Goal: Complete application form

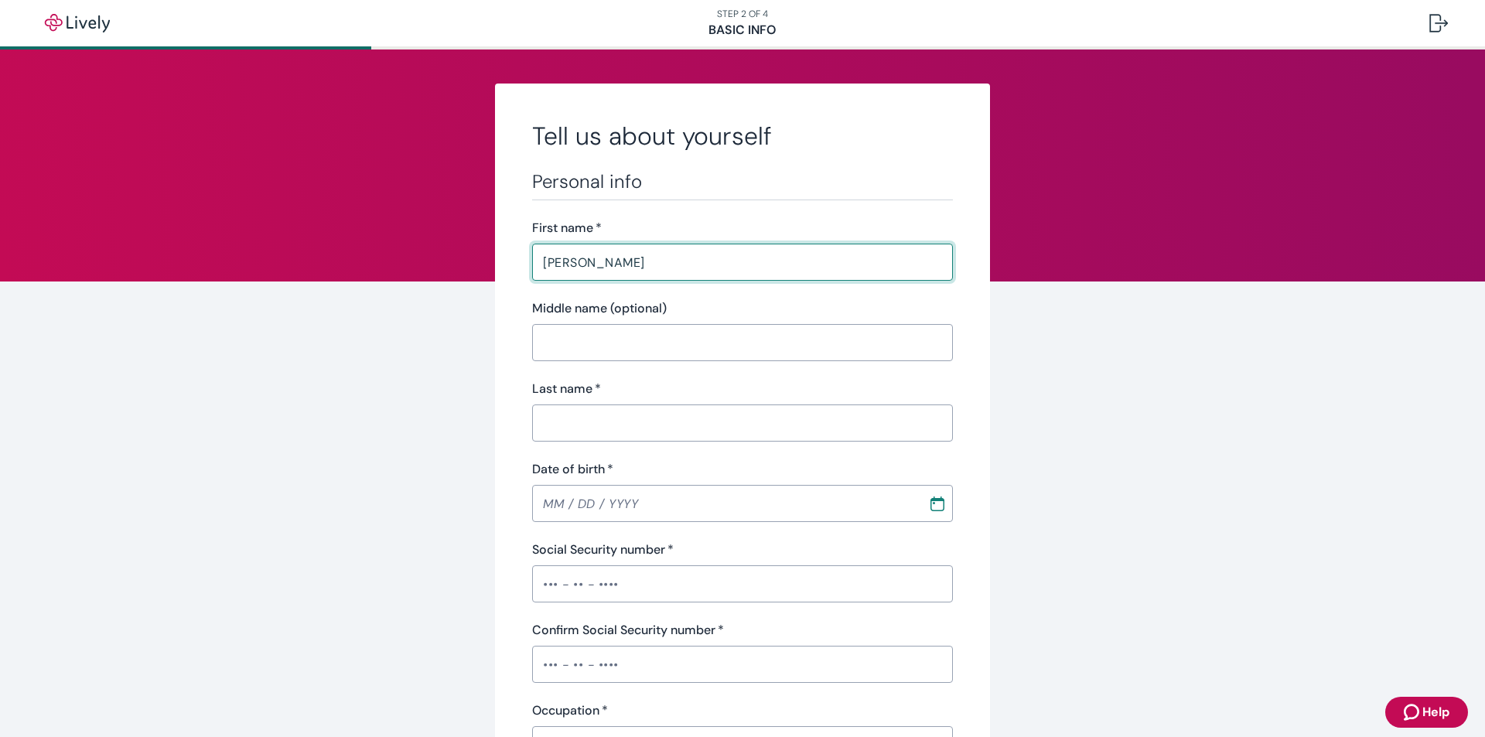
type input "[PERSON_NAME]"
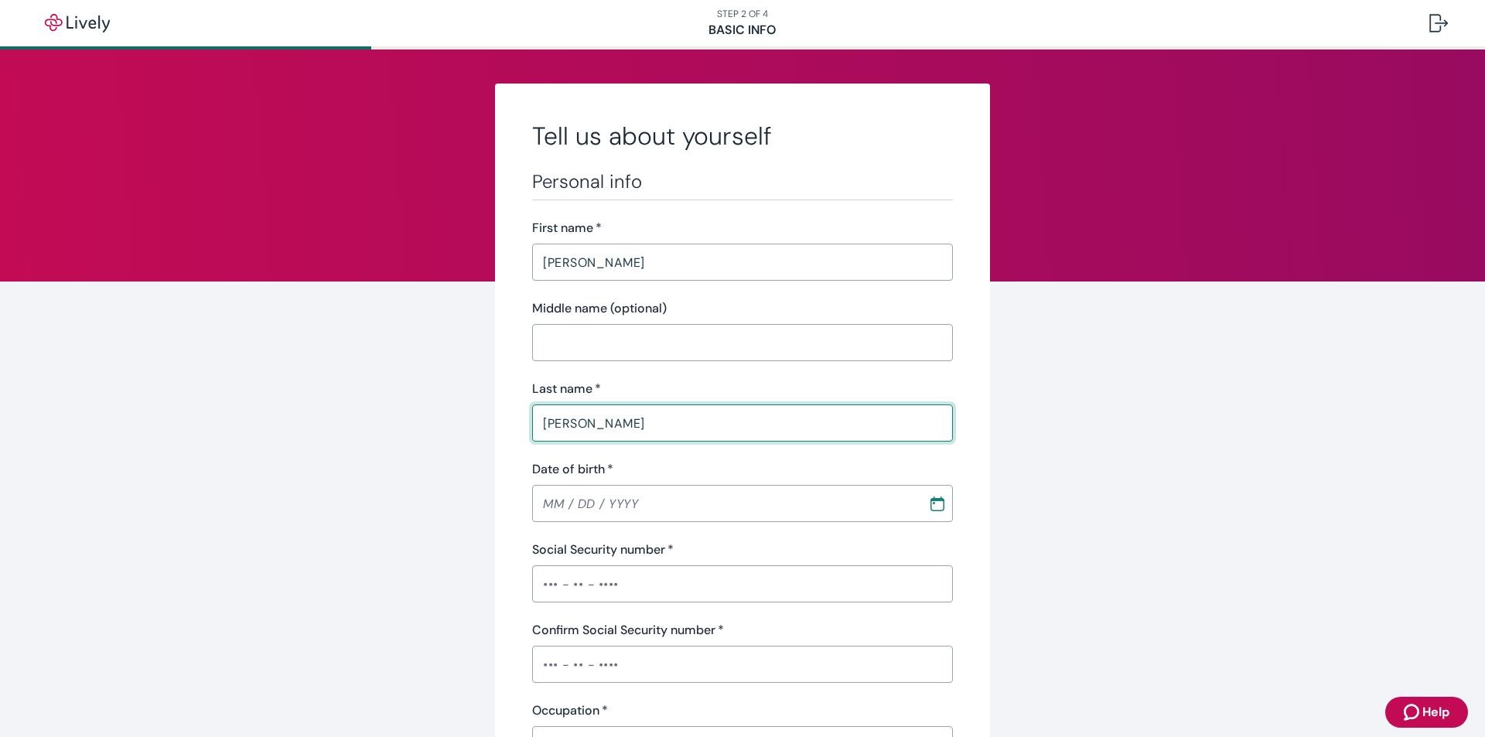
type input "Giannone"
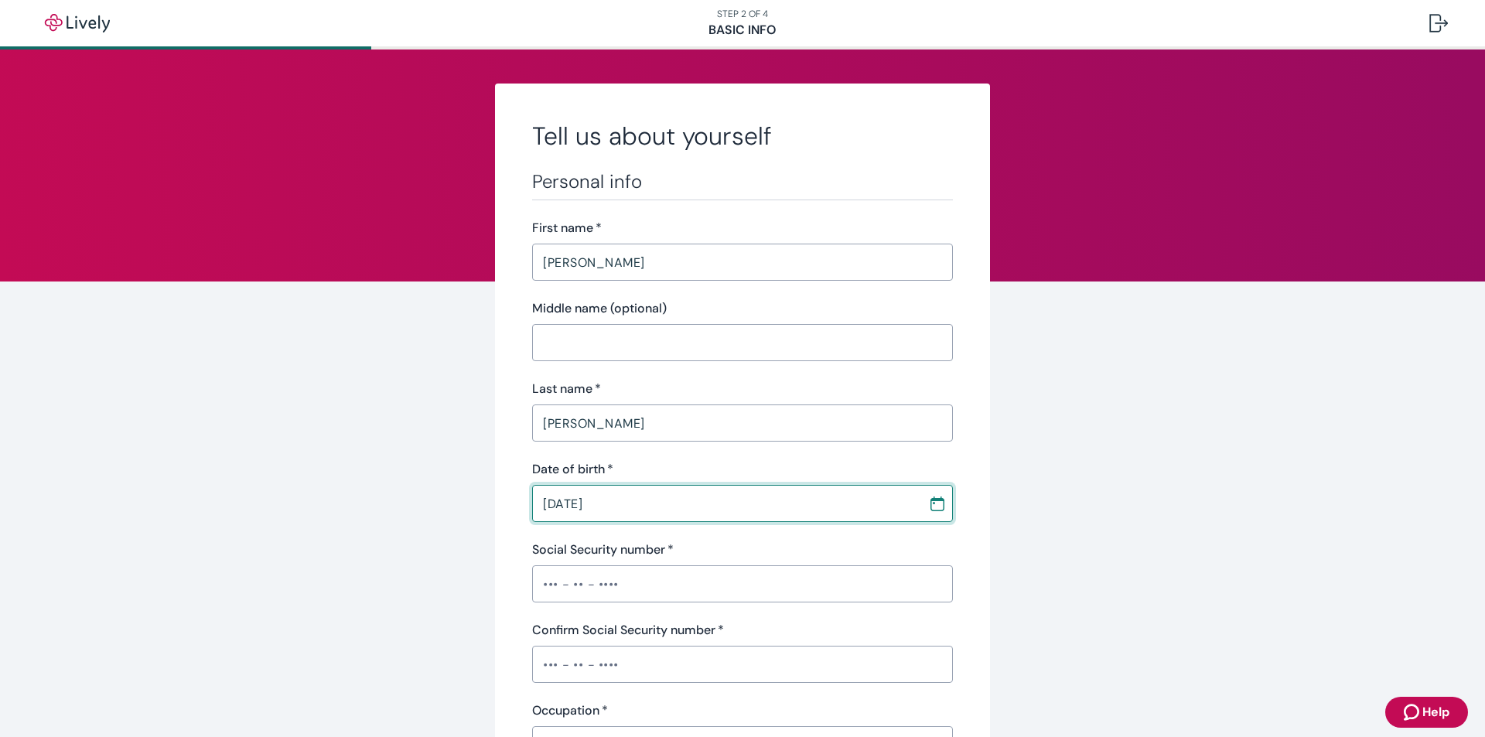
type input "05 / 13 / 1977"
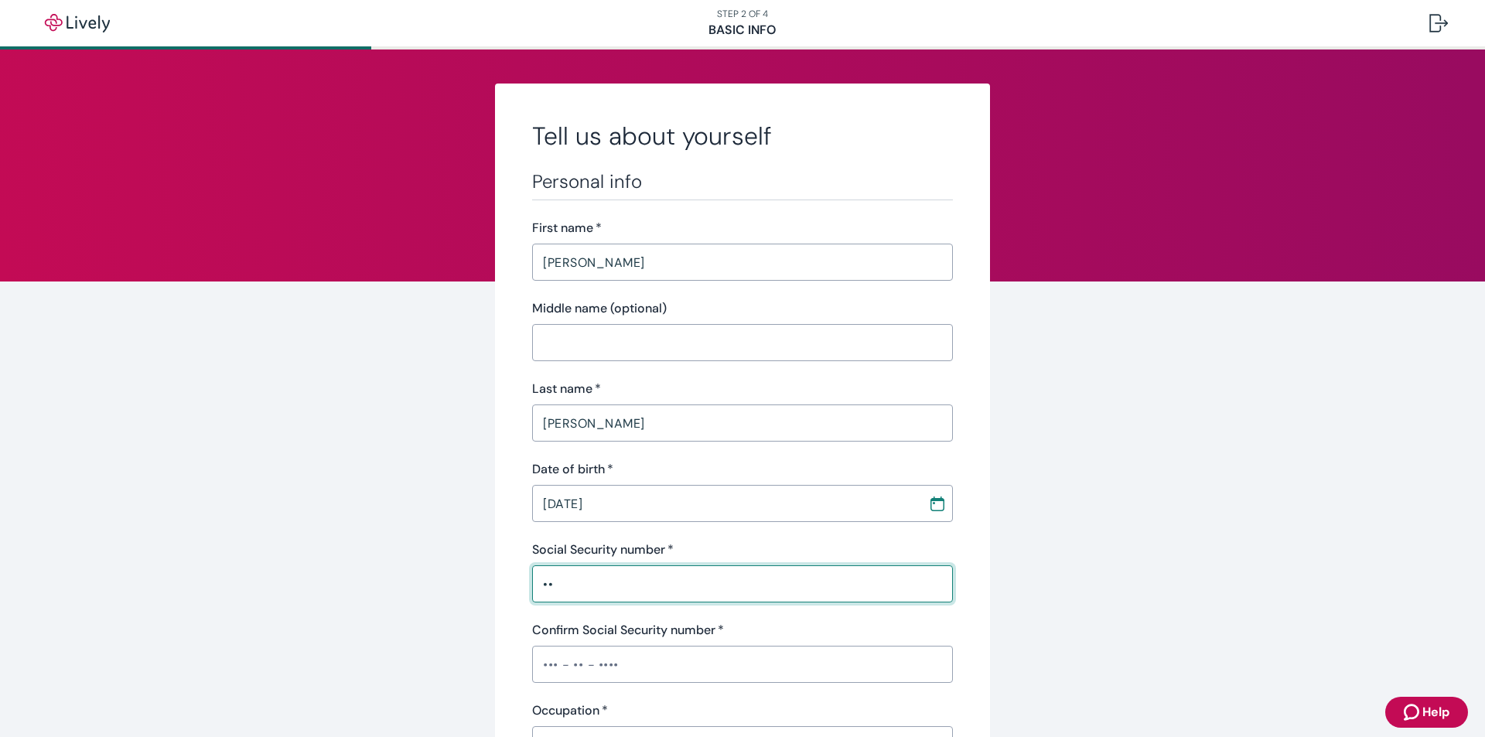
type input "•"
type input "•••-••-1420"
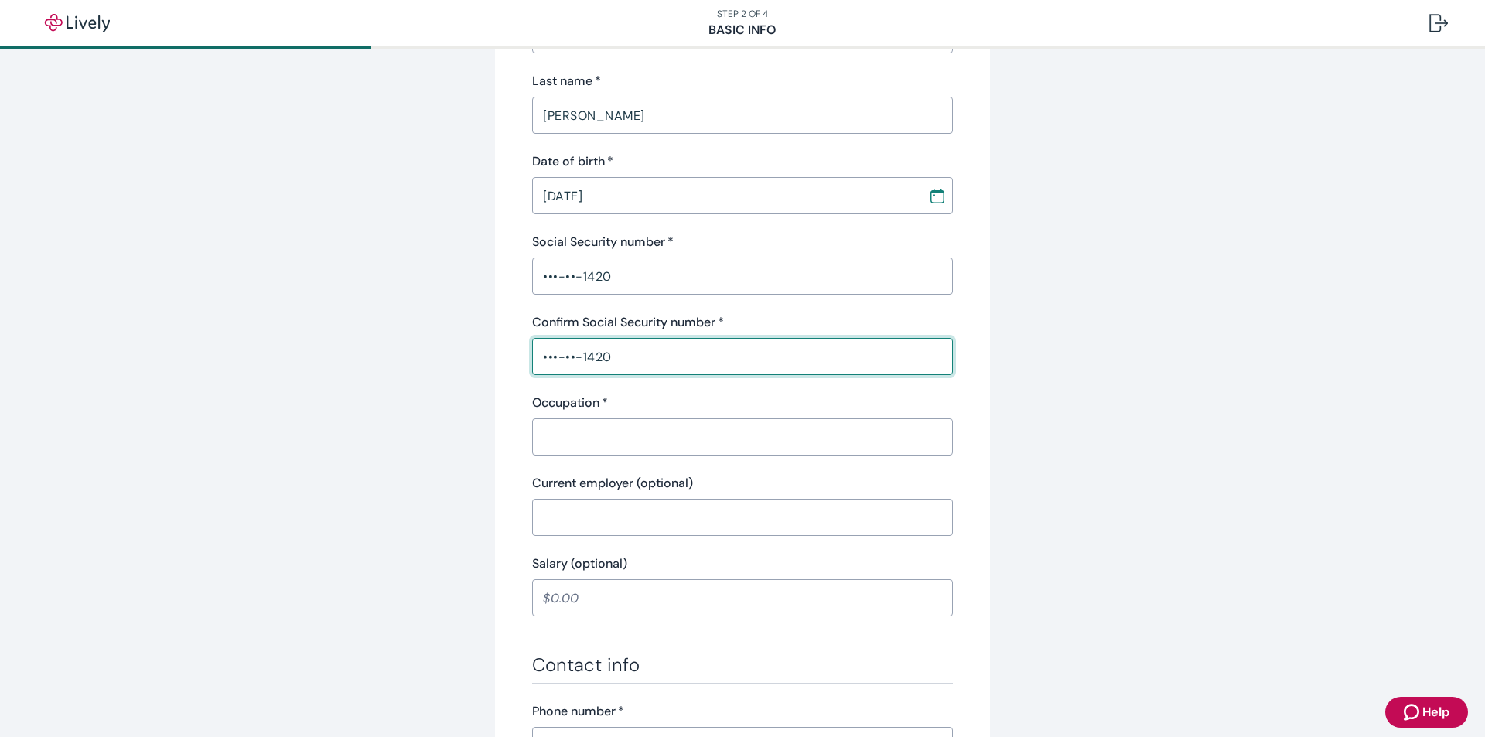
scroll to position [309, 0]
type input "•••-••-1420"
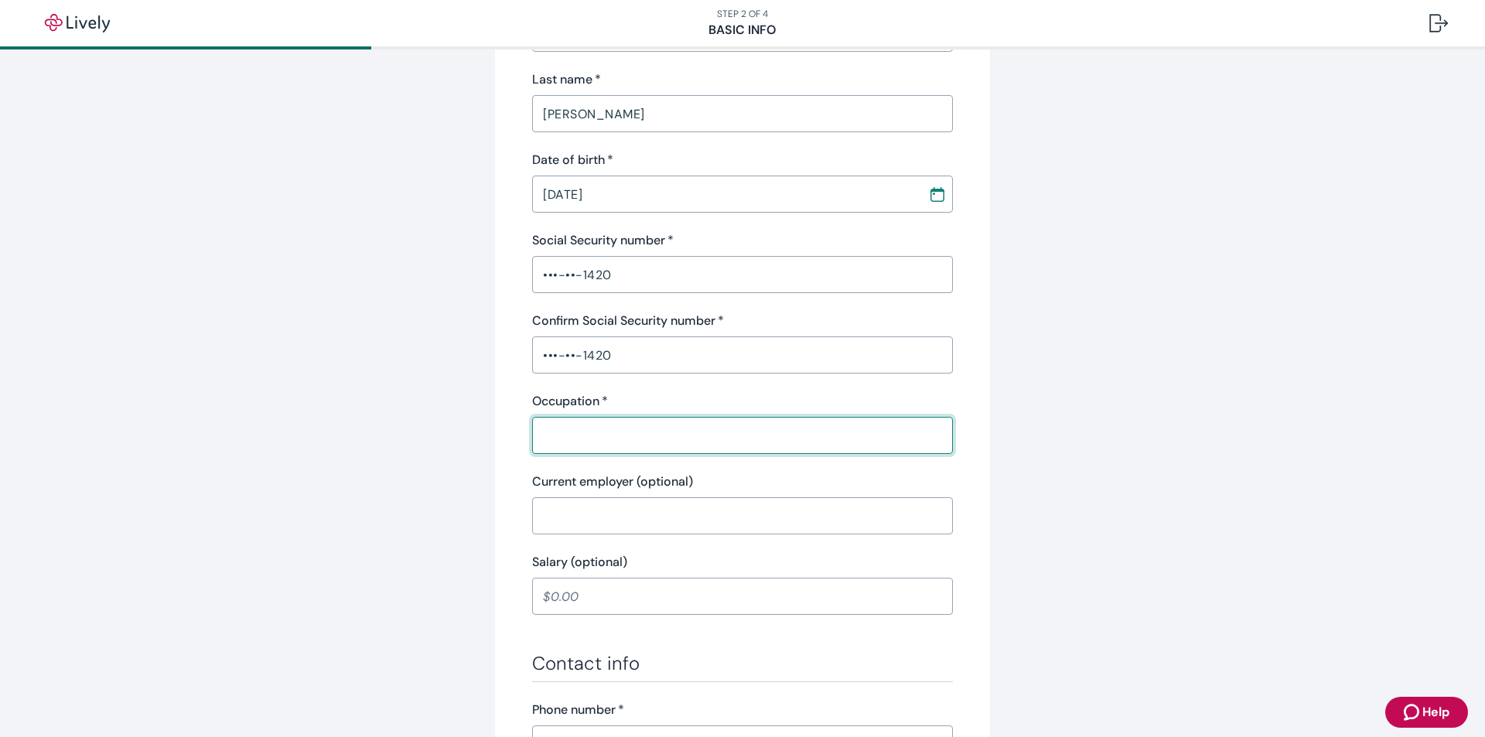
click at [603, 428] on input "Occupation   *" at bounding box center [742, 435] width 421 height 31
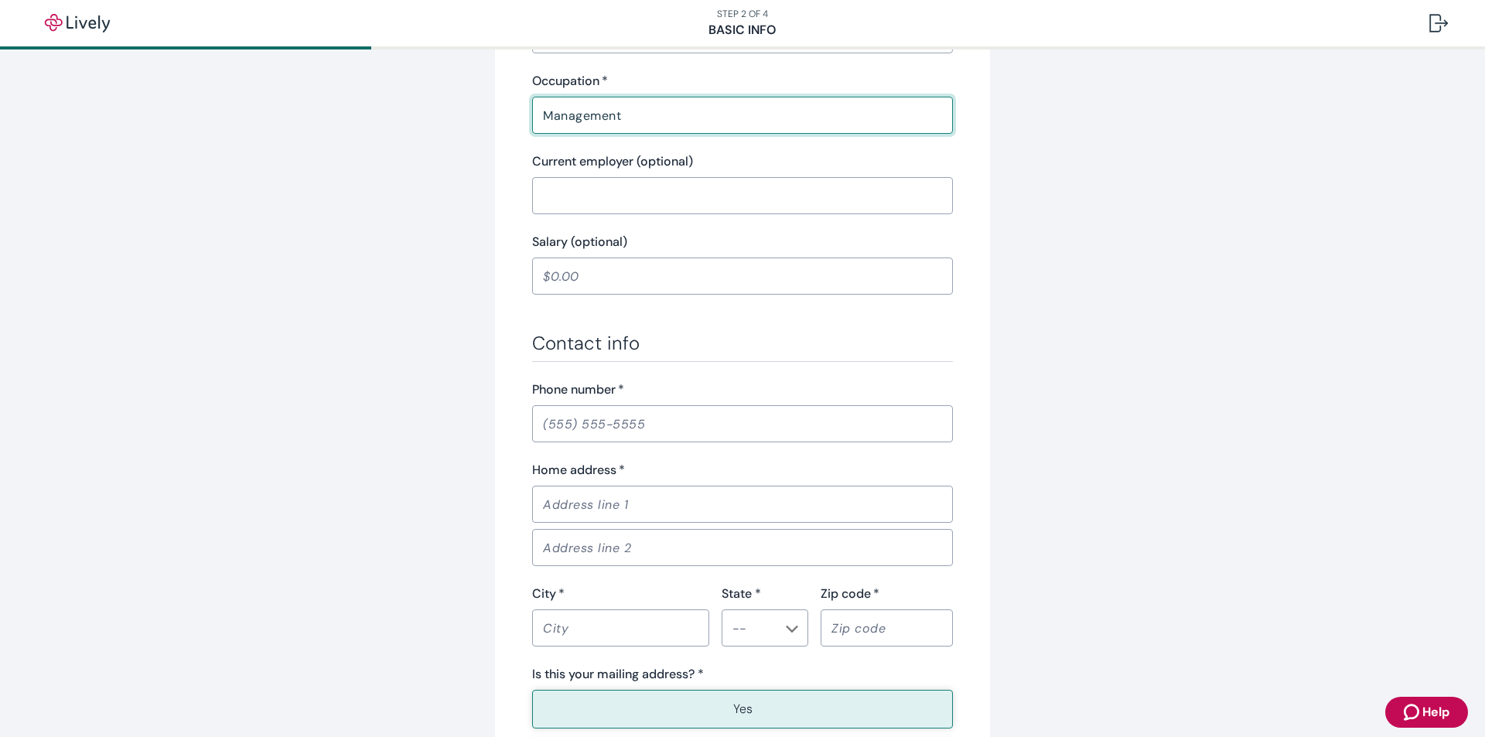
scroll to position [773, 0]
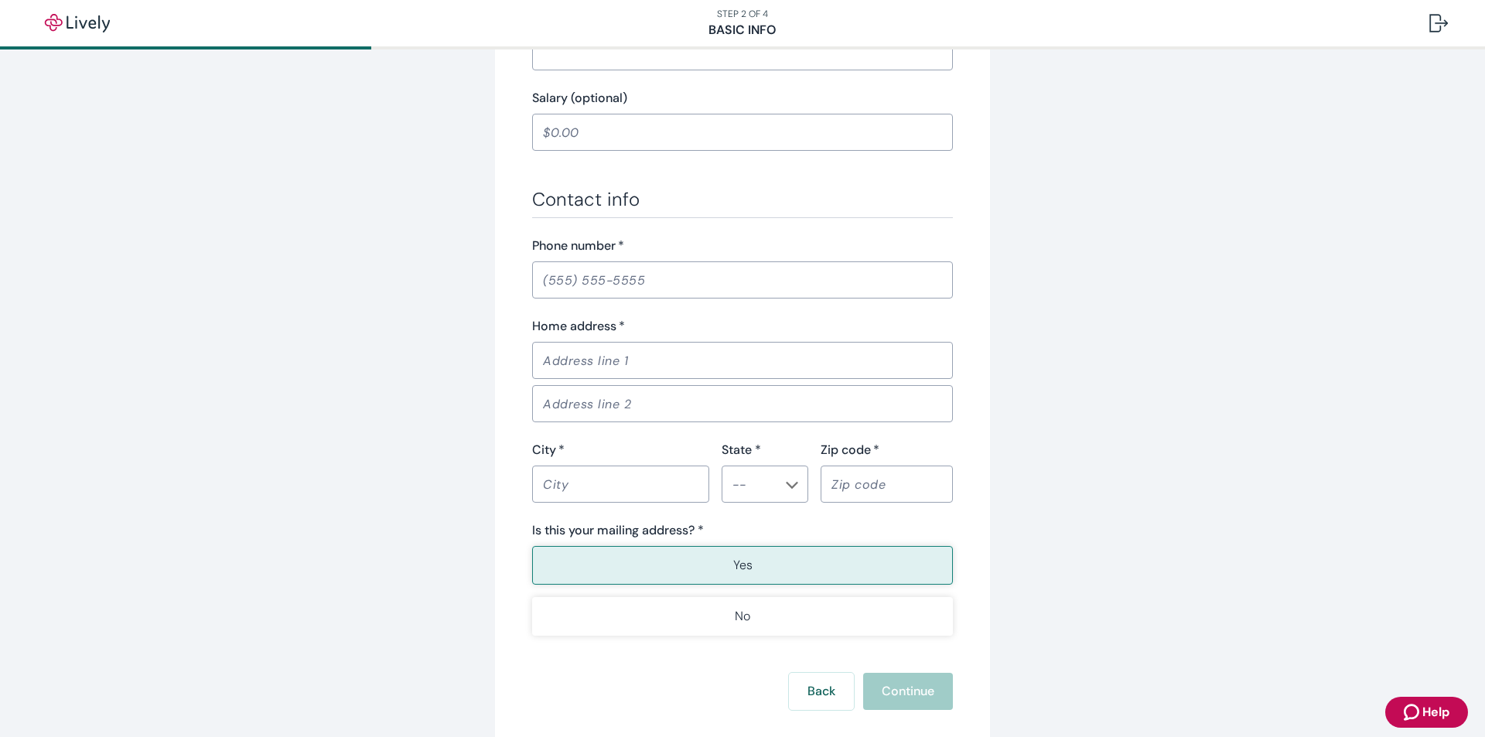
type input "Management"
click at [634, 265] on input "Phone number   *" at bounding box center [742, 280] width 421 height 31
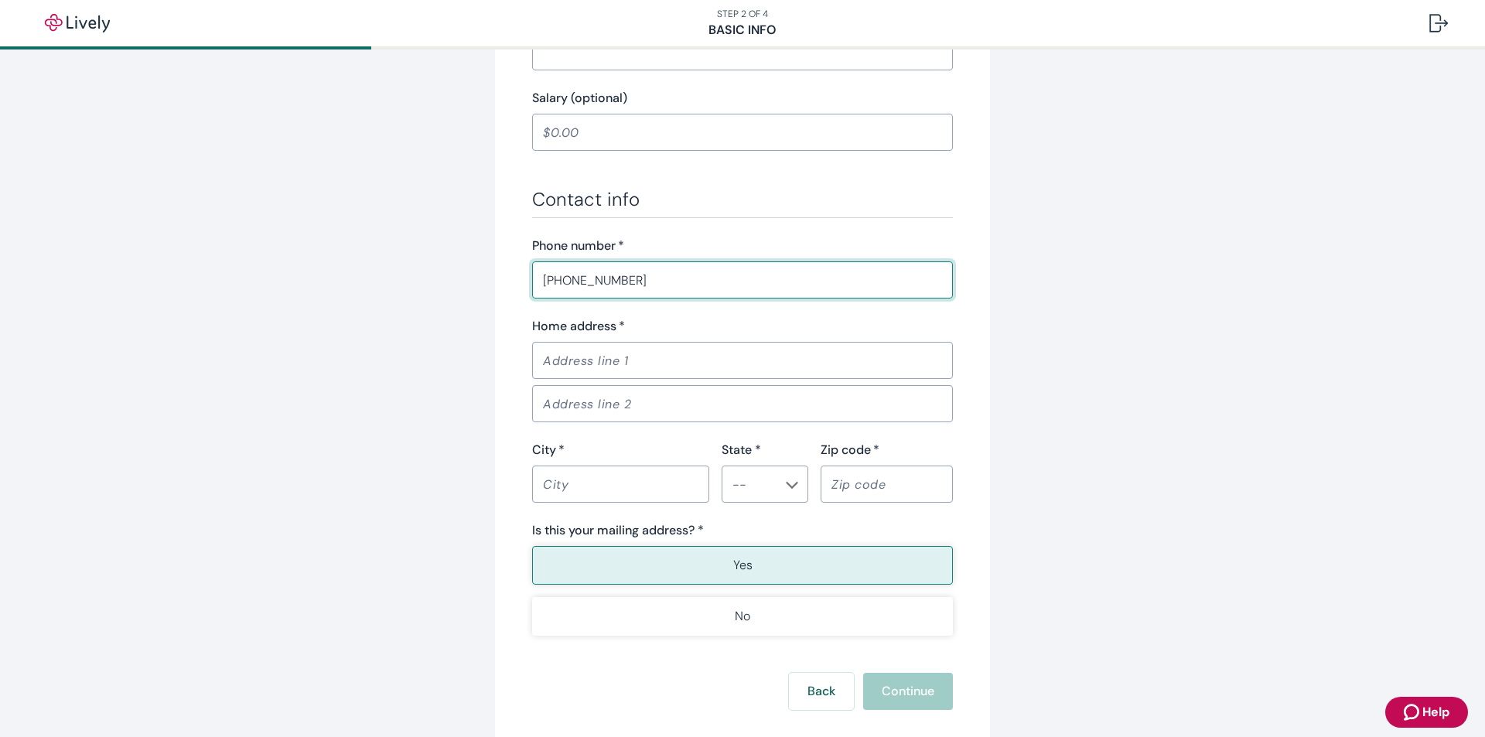
type input "(917) 776-0161"
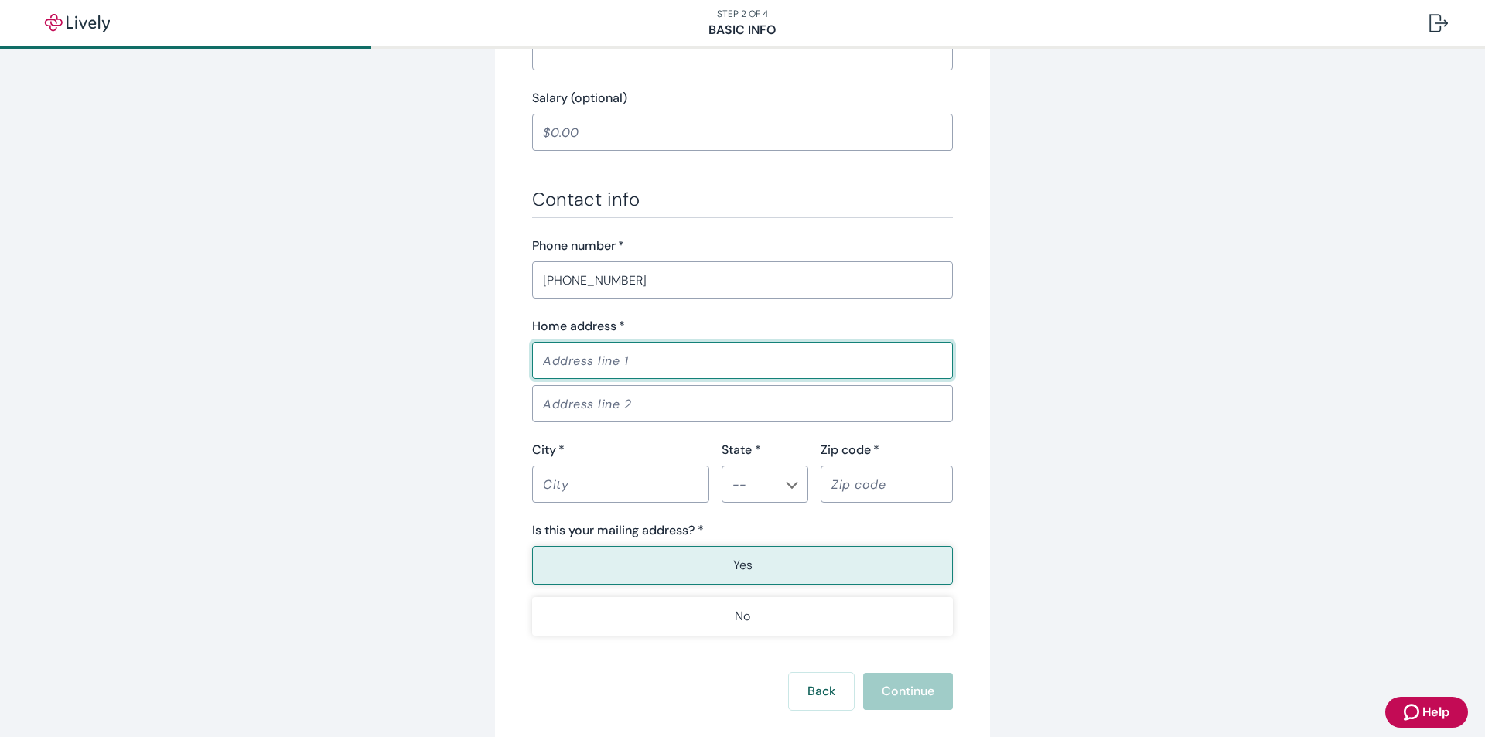
click at [616, 357] on input "Home address   *" at bounding box center [742, 360] width 421 height 31
type input "35 Rosebrook Place"
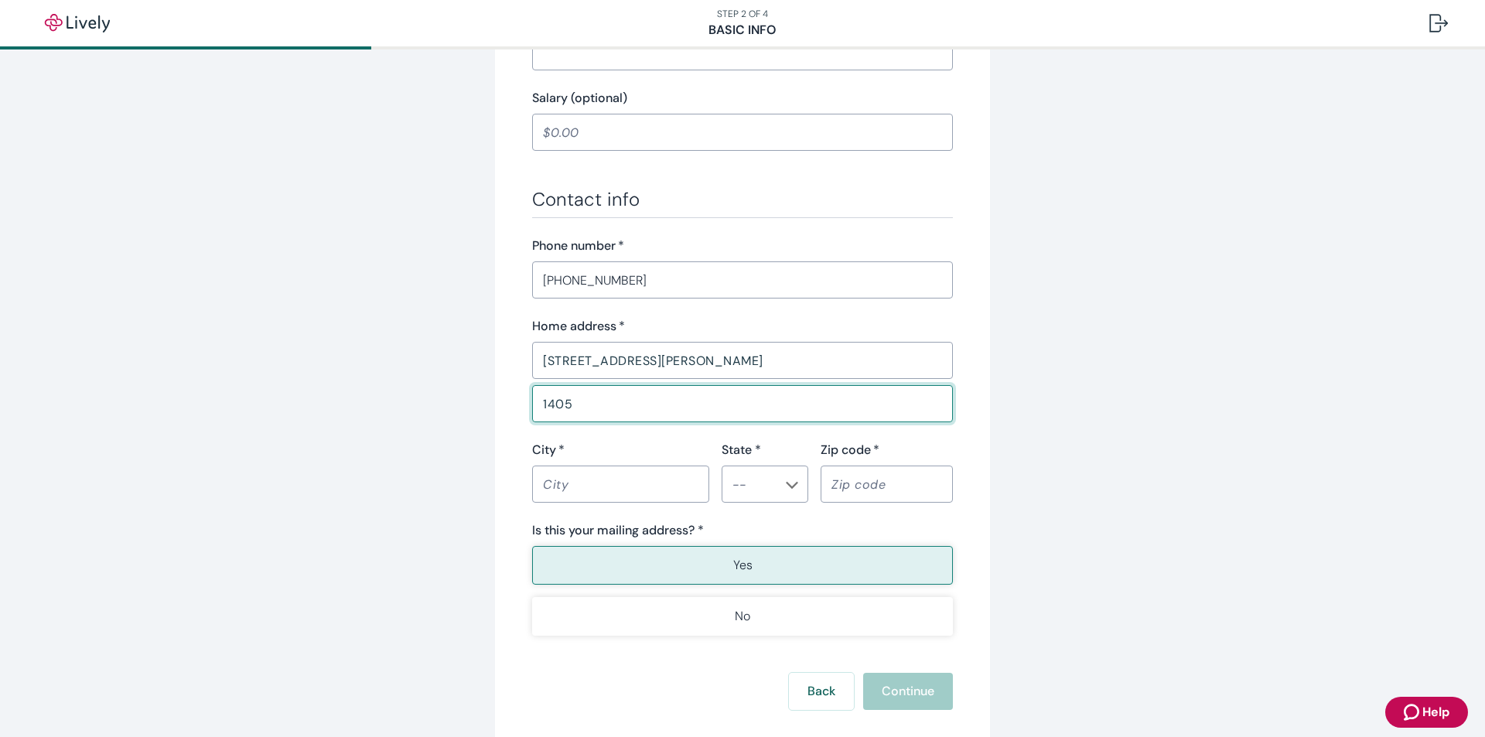
type input "1405"
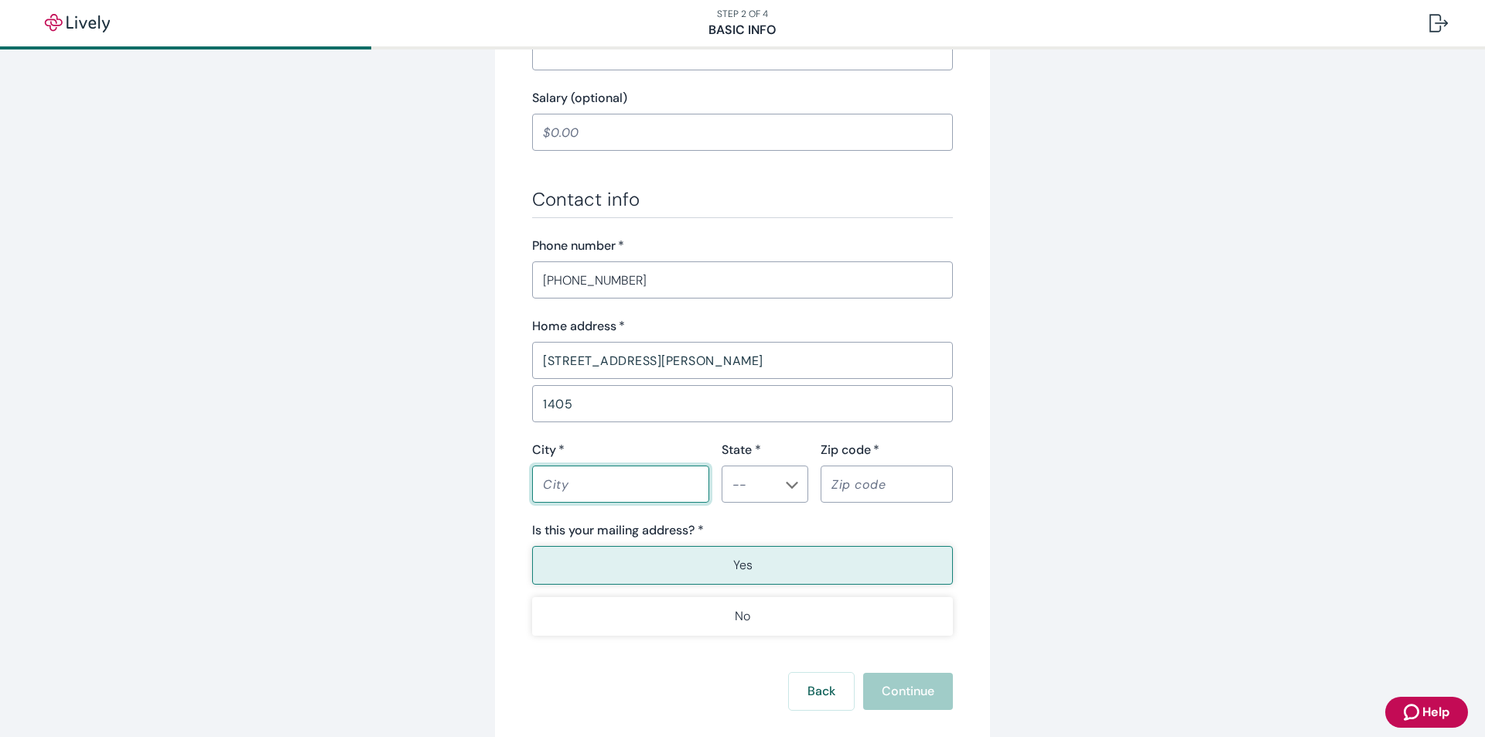
click at [626, 484] on input "City   *" at bounding box center [620, 484] width 177 height 31
type input "Wareham"
type input "MA"
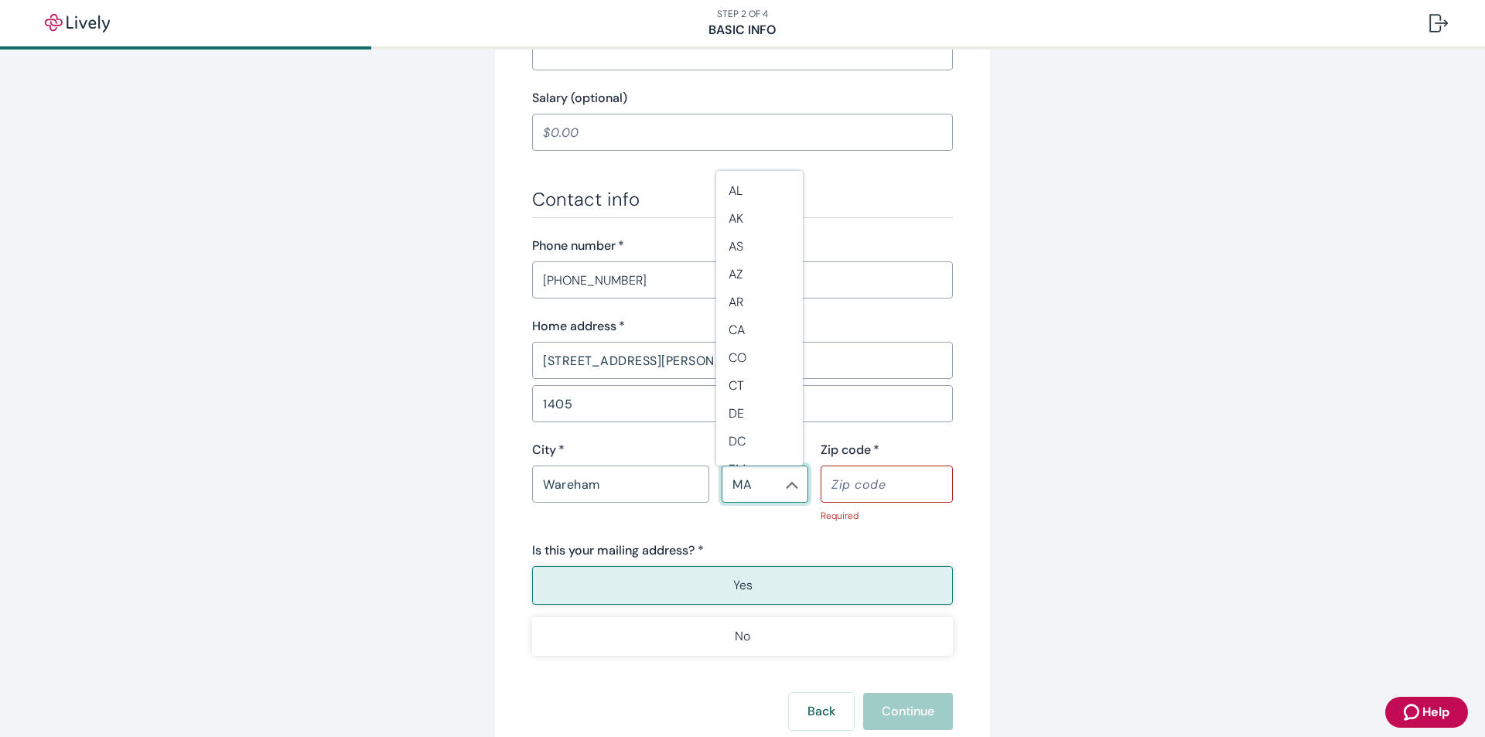
click at [745, 491] on input "MA" at bounding box center [752, 484] width 52 height 22
click at [749, 452] on li "MA" at bounding box center [759, 450] width 87 height 29
click at [873, 478] on input "Zip code   *" at bounding box center [887, 484] width 132 height 31
type input "02571"
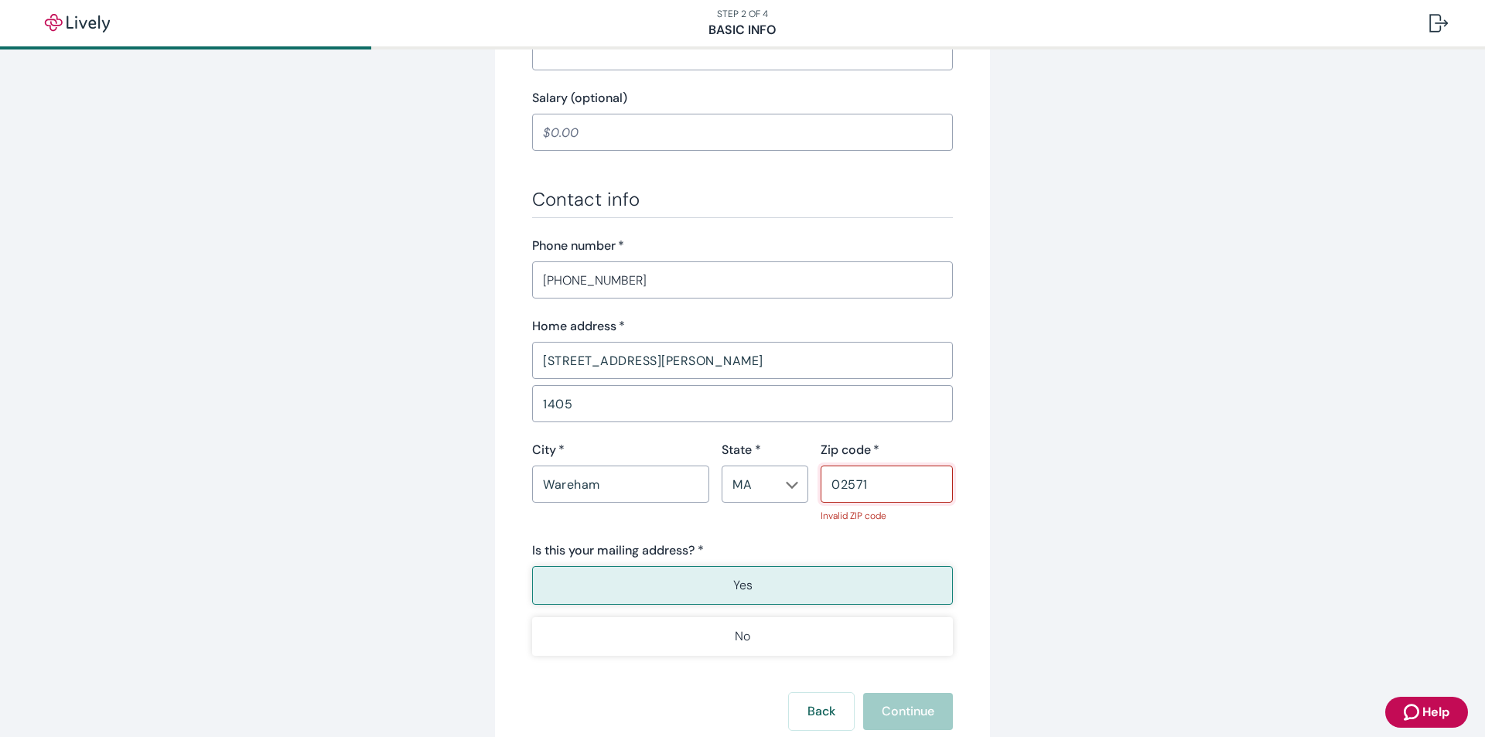
click at [1031, 551] on div "Tell us about yourself Personal info First name   * Carl ​ Middle name (optiona…" at bounding box center [742, 41] width 743 height 1463
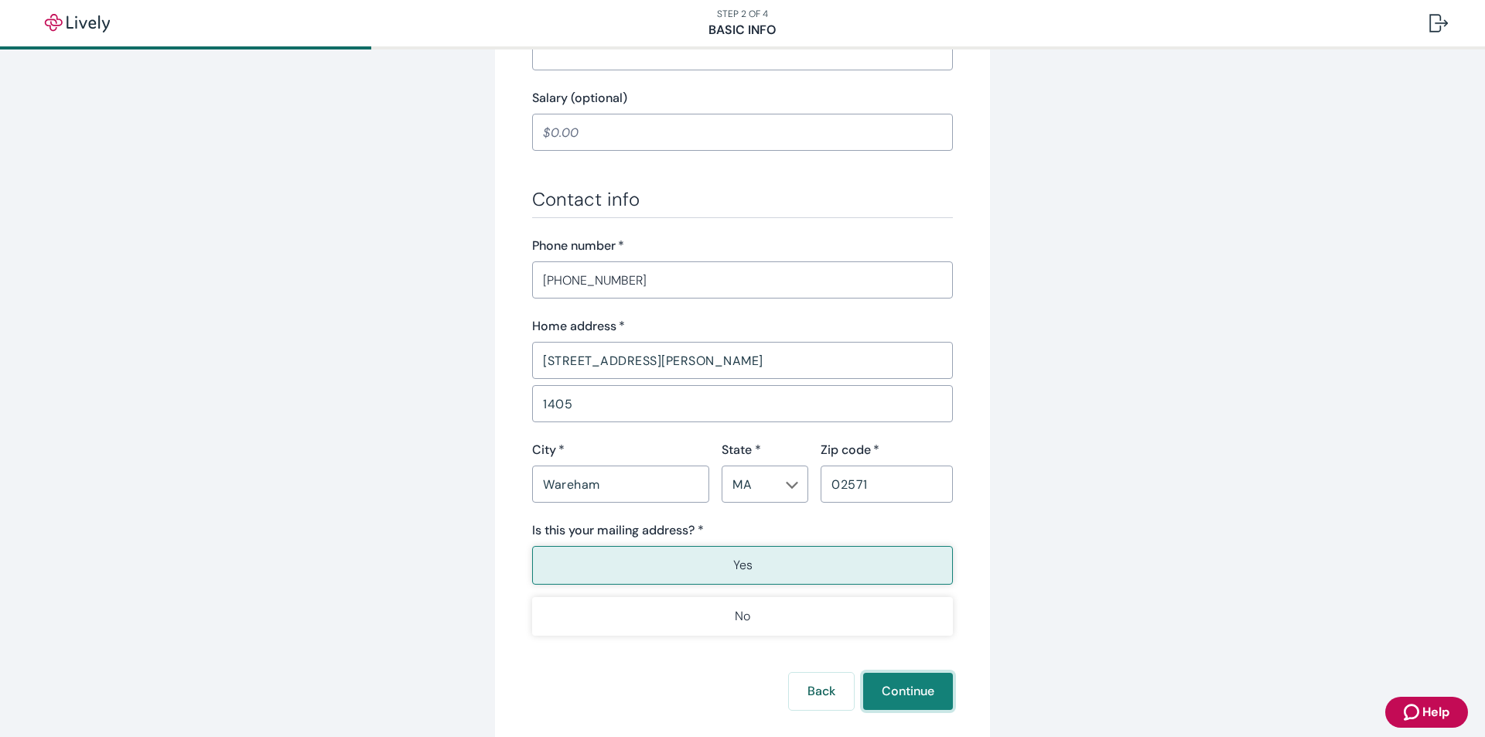
click at [934, 683] on button "Continue" at bounding box center [908, 691] width 90 height 37
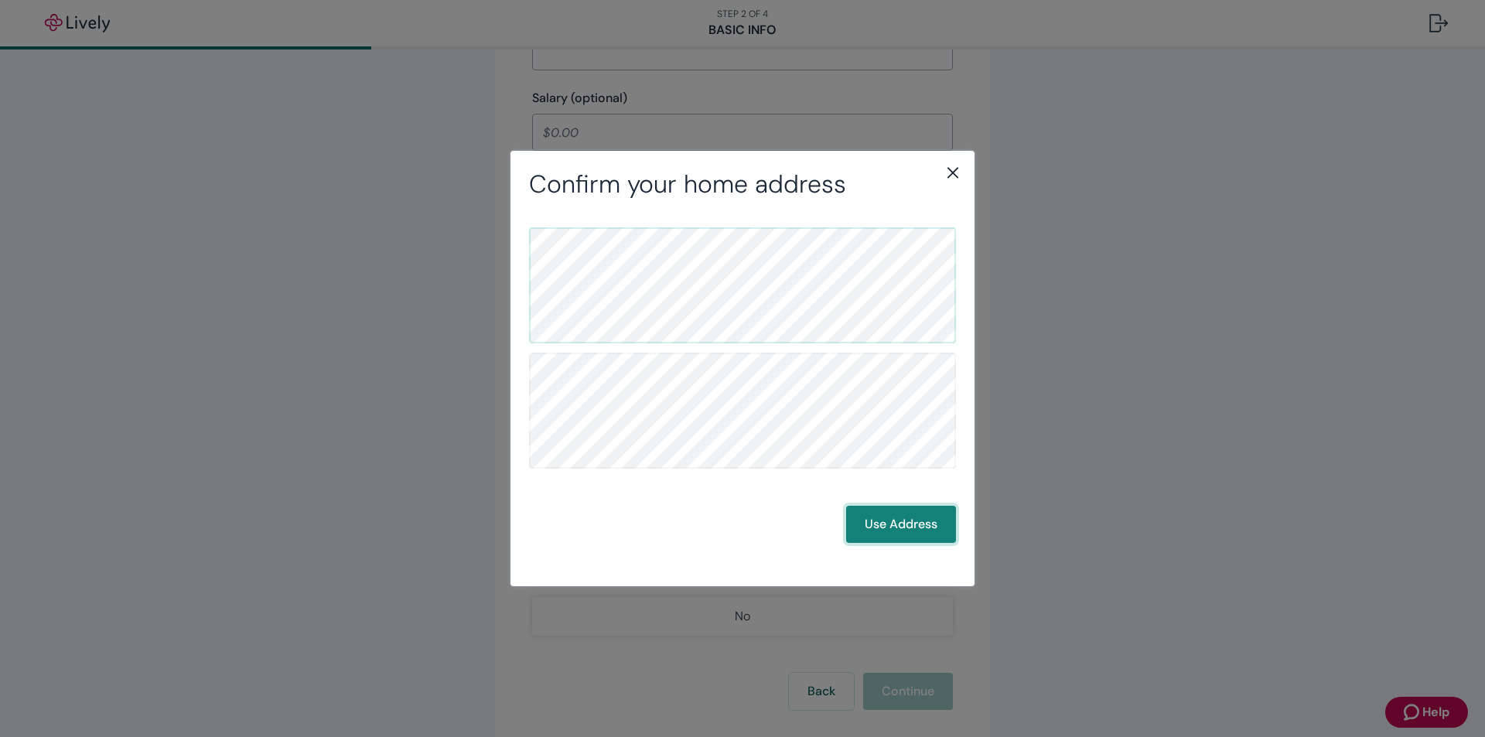
click at [929, 530] on button "Use Address" at bounding box center [901, 524] width 110 height 37
click at [916, 519] on button "Use Address" at bounding box center [901, 524] width 110 height 37
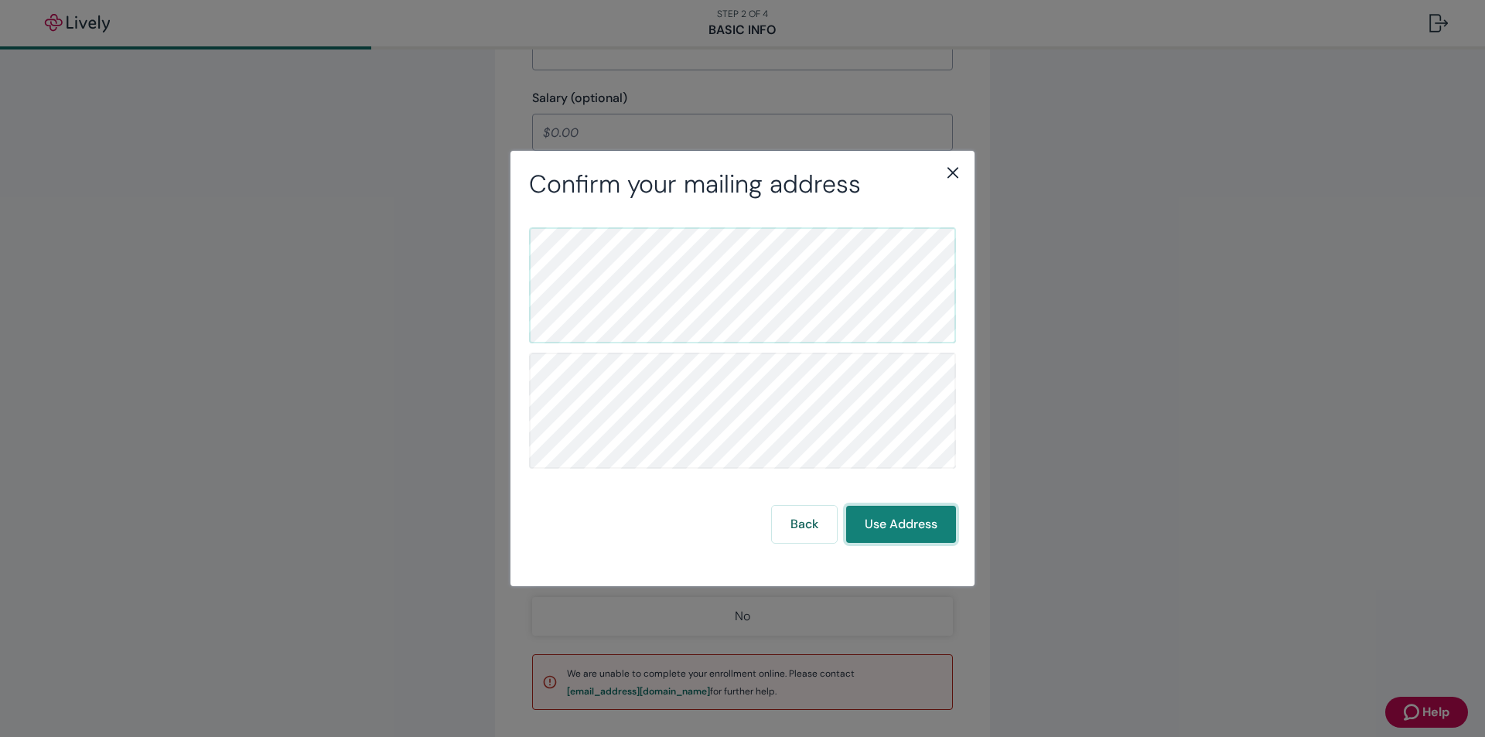
click at [876, 511] on button "Use Address" at bounding box center [901, 524] width 110 height 37
click at [953, 170] on icon "close" at bounding box center [953, 172] width 19 height 19
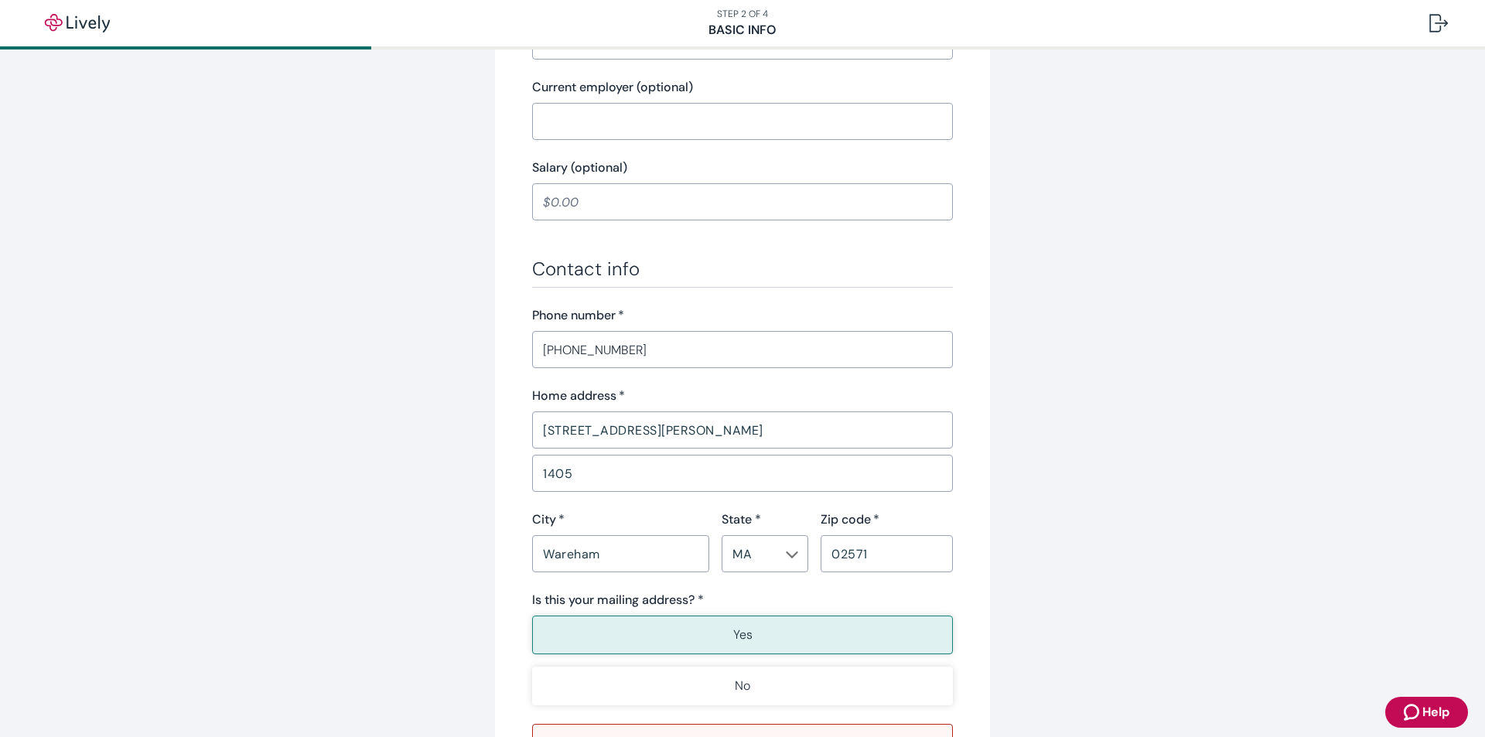
scroll to position [938, 0]
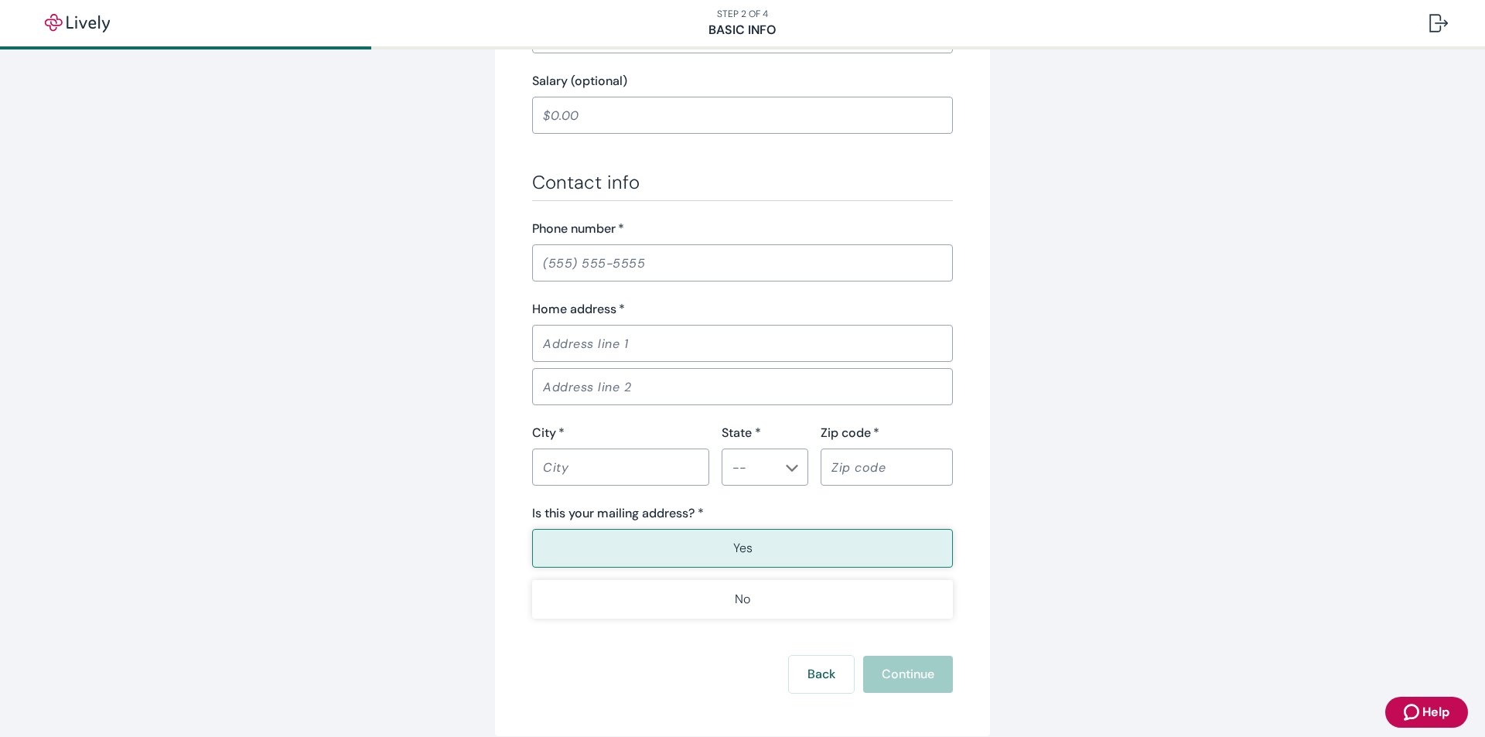
scroll to position [864, 0]
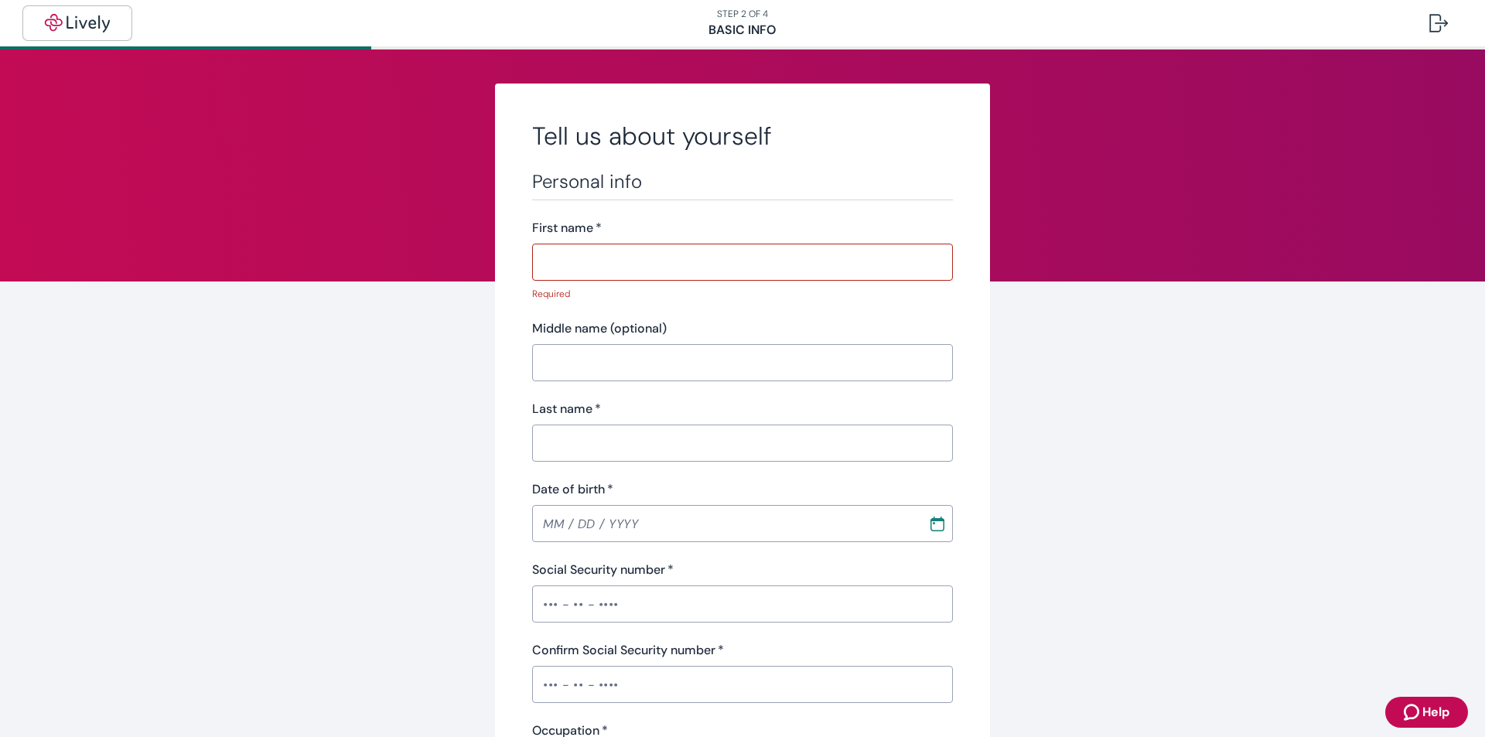
click at [95, 20] on img "button" at bounding box center [77, 23] width 87 height 19
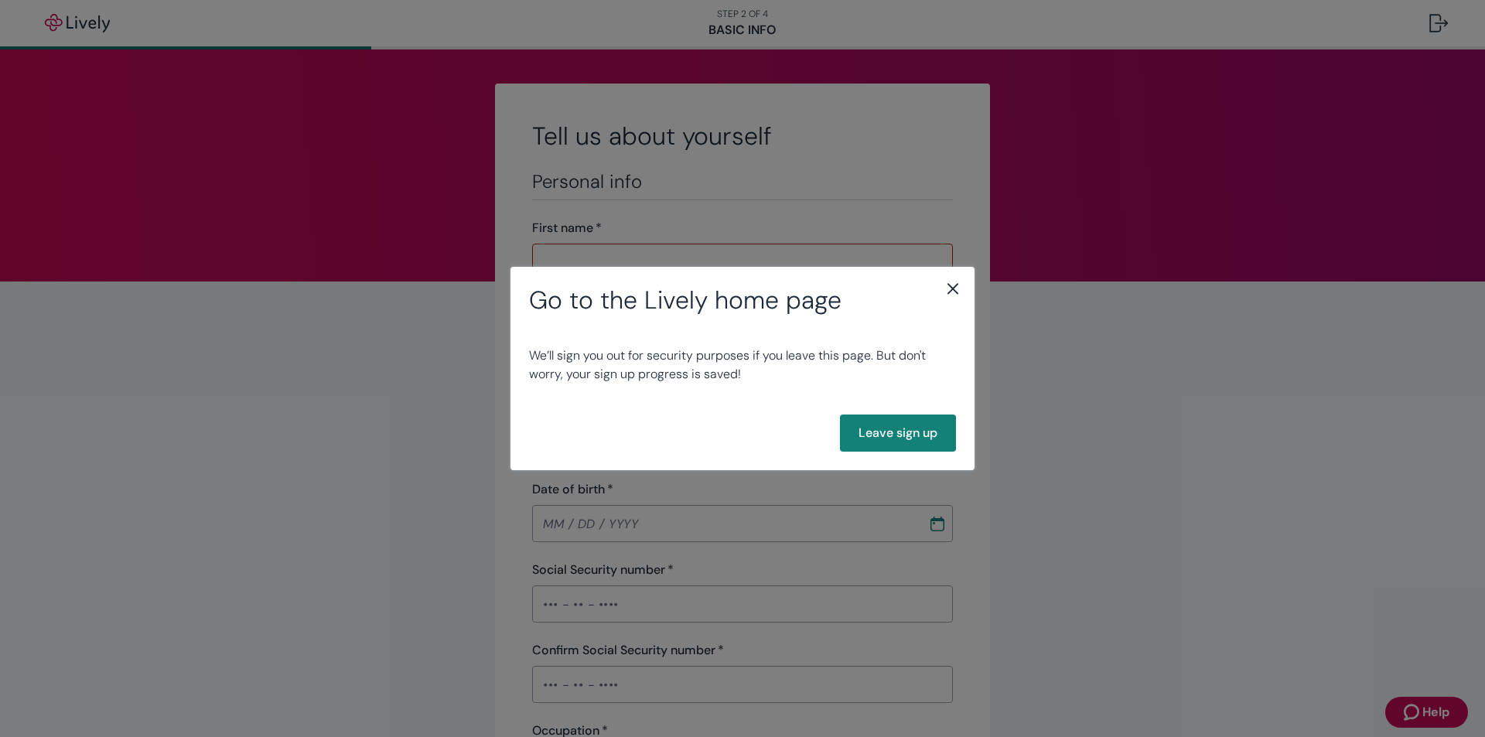
click at [954, 288] on icon "close" at bounding box center [953, 288] width 19 height 19
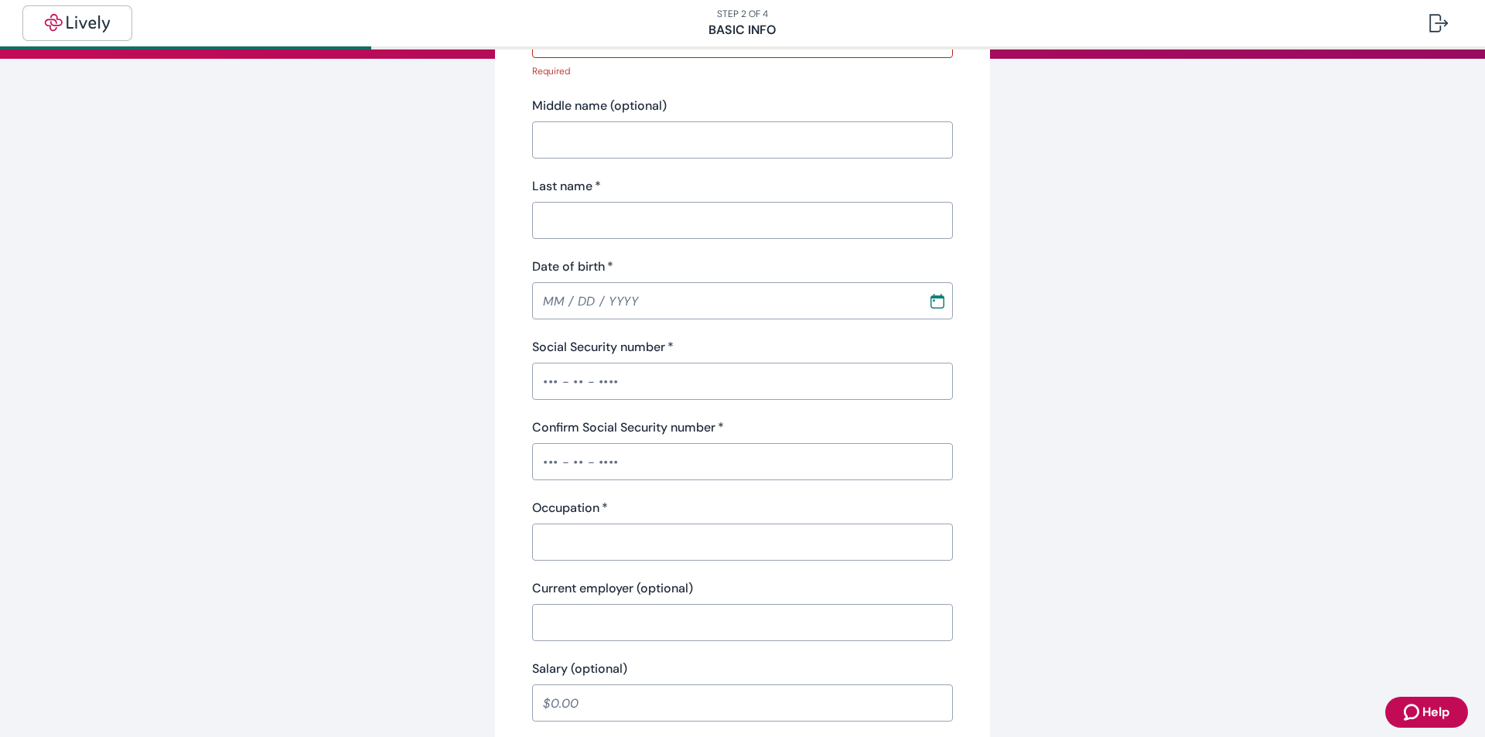
scroll to position [309, 0]
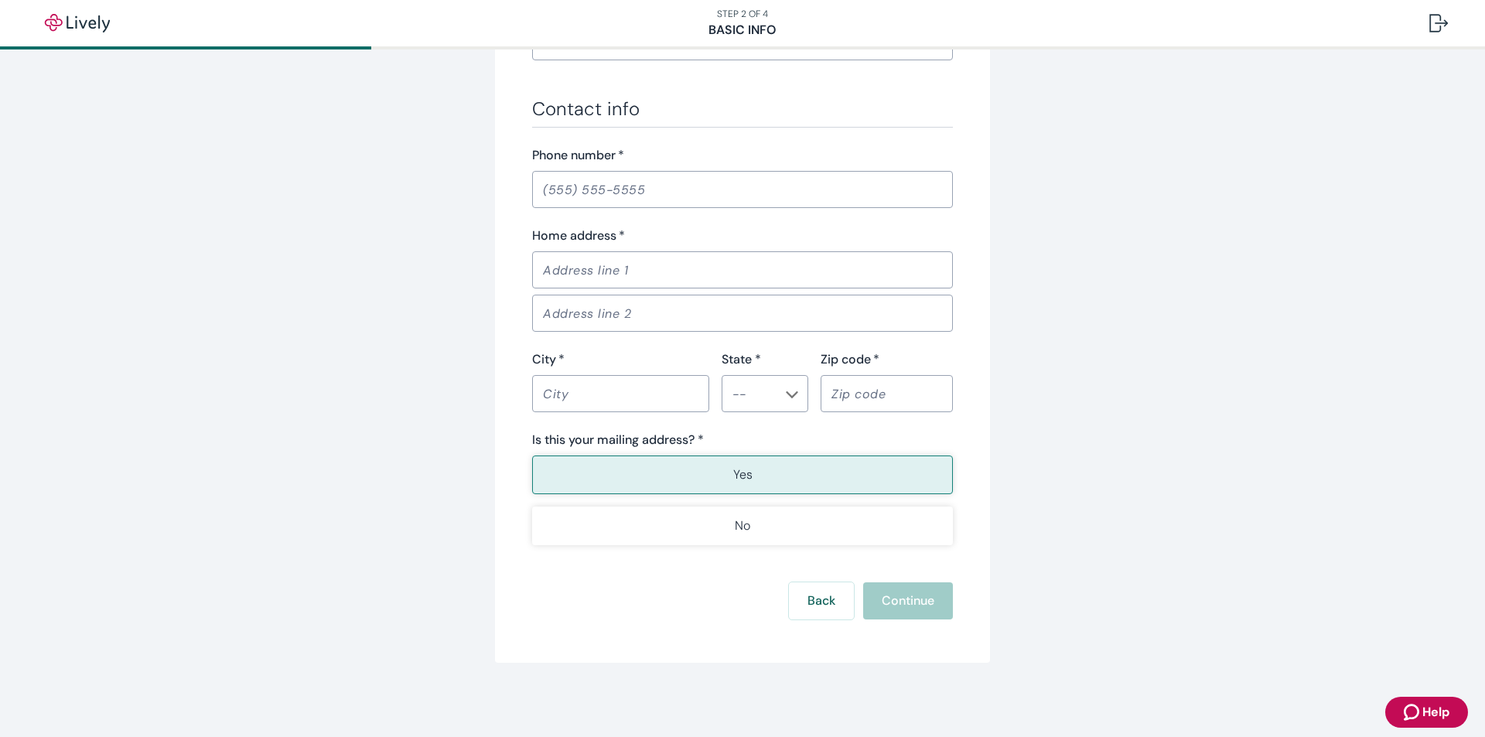
scroll to position [884, 0]
